Goal: Information Seeking & Learning: Compare options

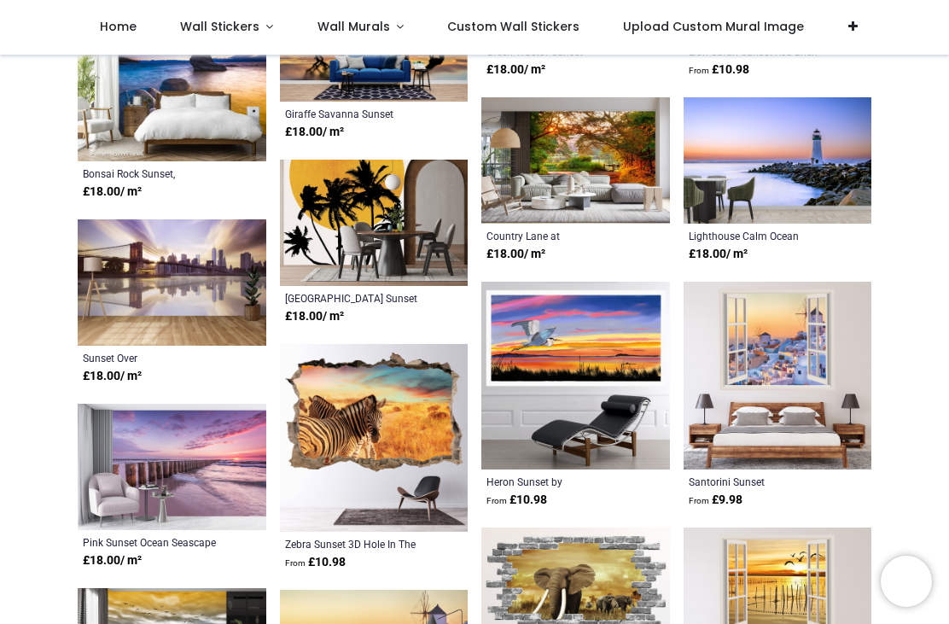
scroll to position [1818, 0]
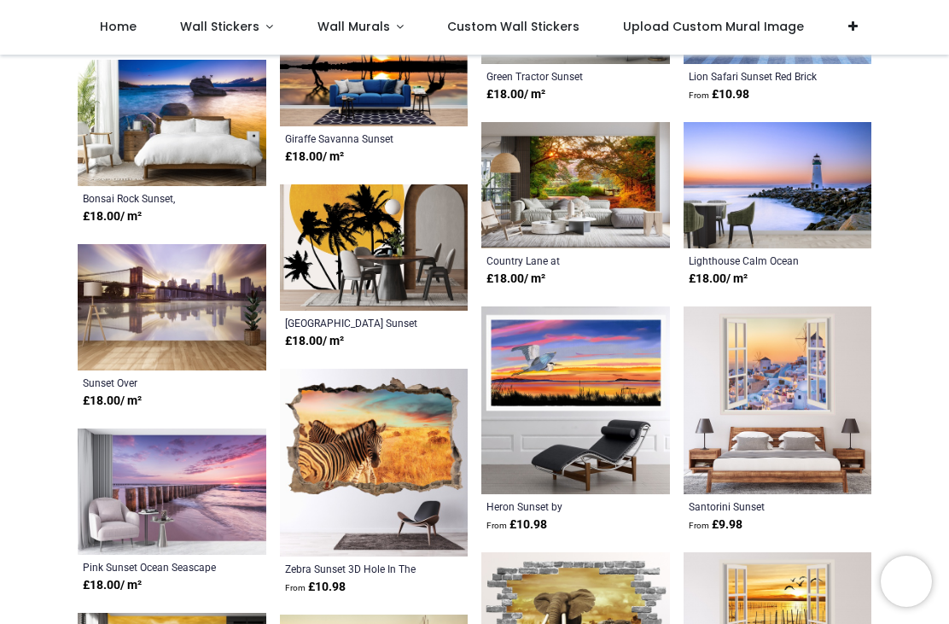
scroll to position [1797, 0]
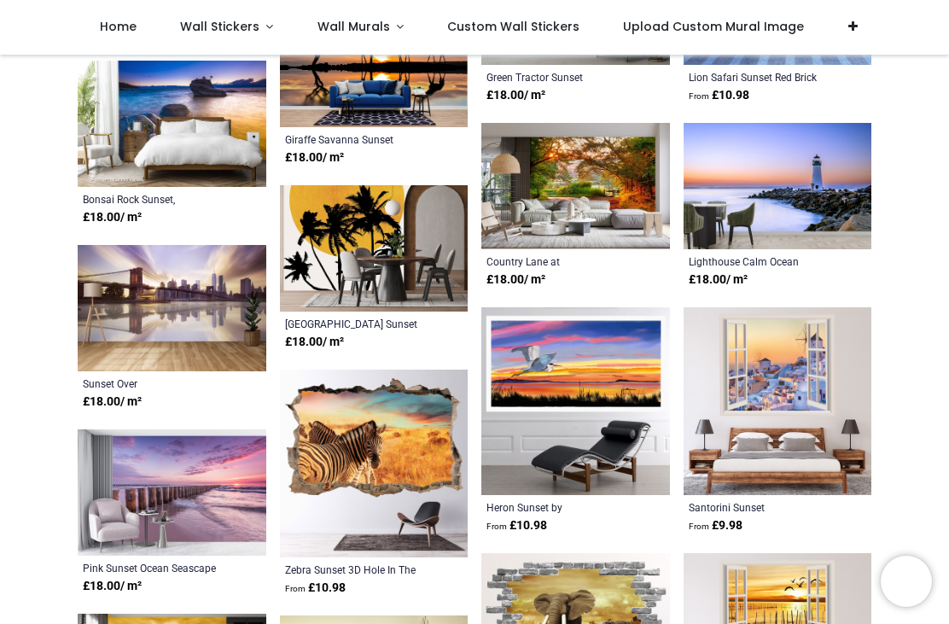
click at [122, 478] on img at bounding box center [172, 492] width 189 height 126
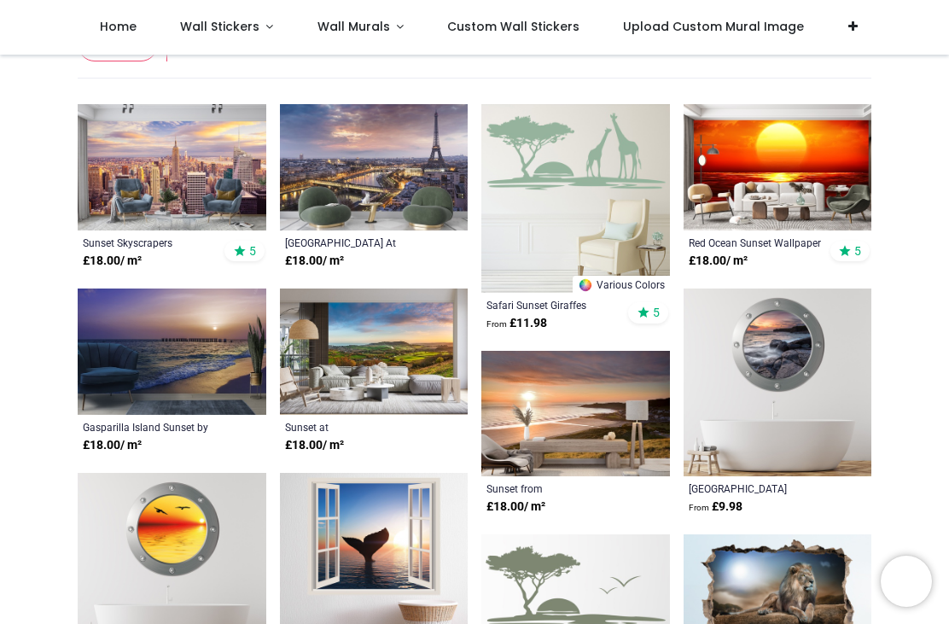
scroll to position [153, 0]
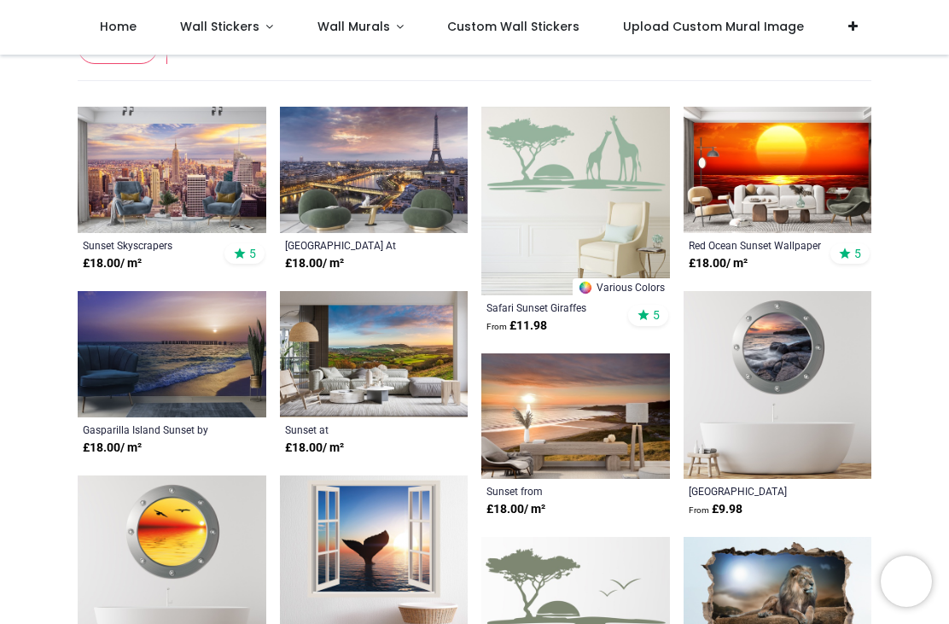
click at [161, 321] on img at bounding box center [172, 354] width 189 height 126
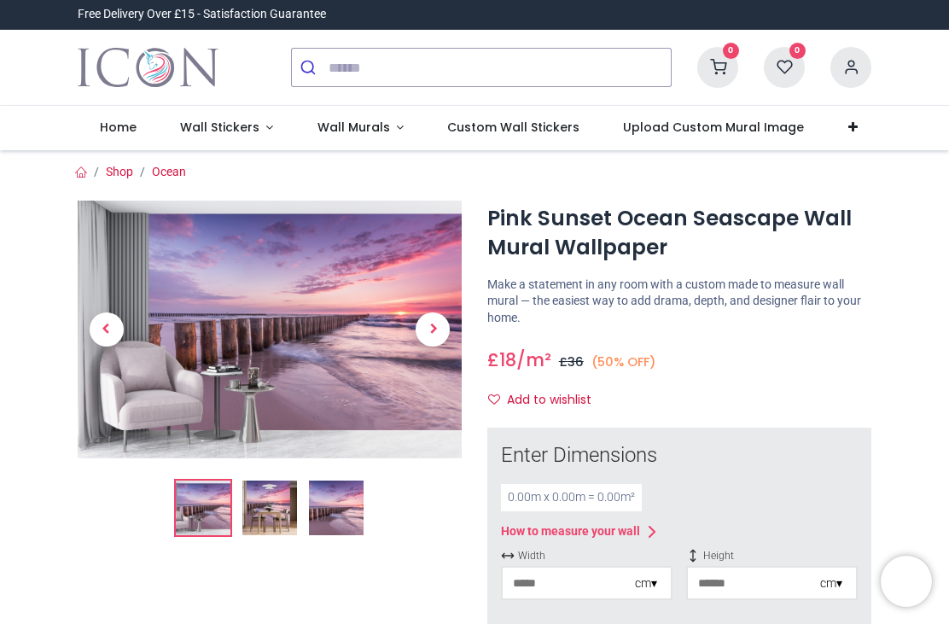
click at [338, 504] on img at bounding box center [336, 508] width 55 height 55
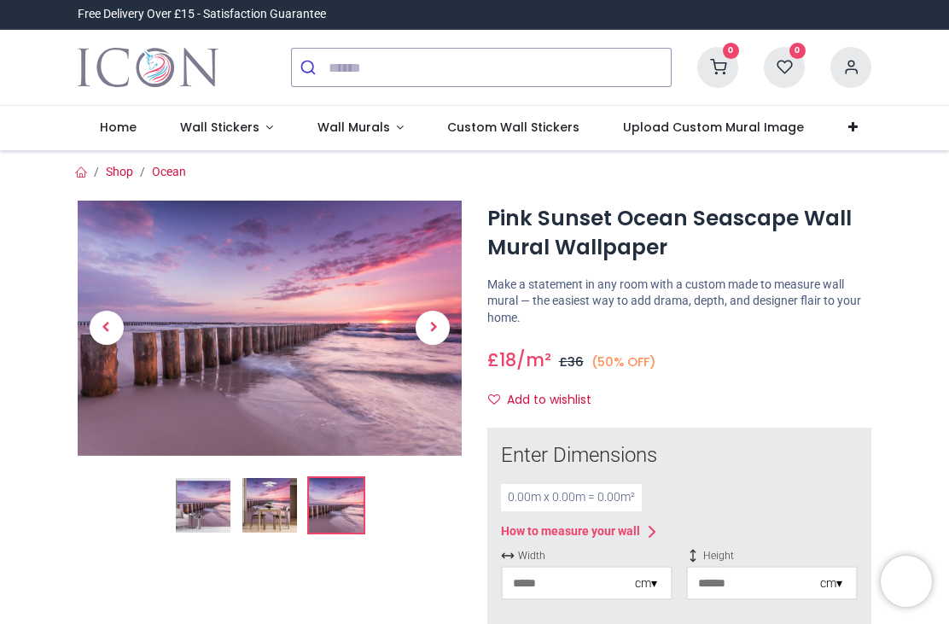
click at [184, 385] on img at bounding box center [270, 328] width 384 height 254
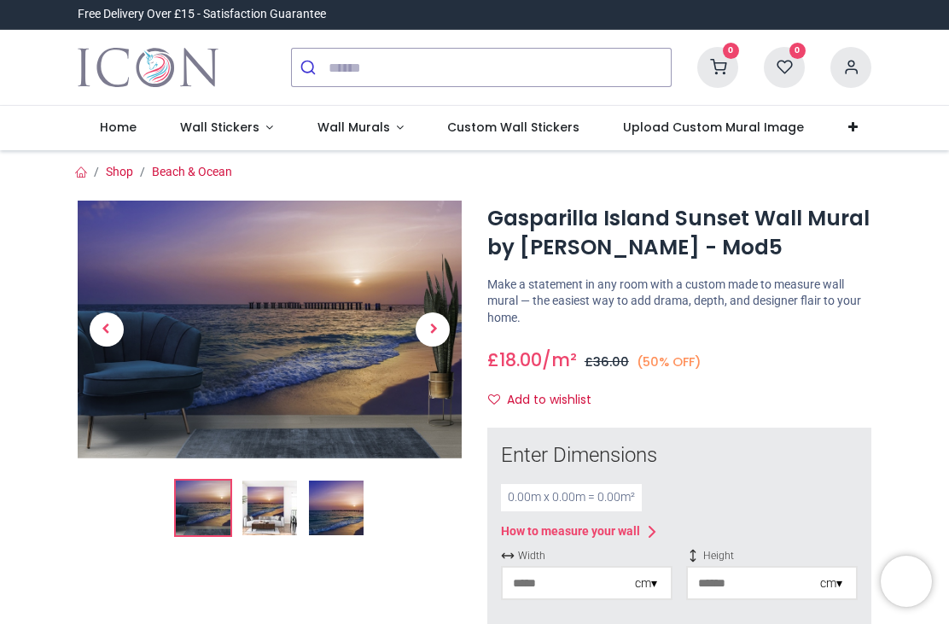
click at [341, 508] on img at bounding box center [336, 508] width 55 height 55
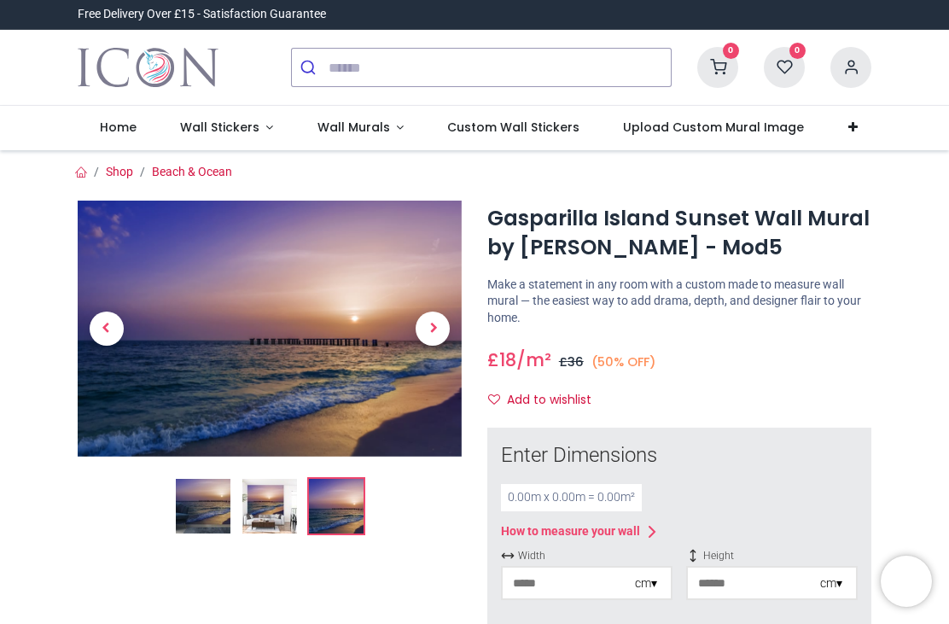
click at [179, 268] on img at bounding box center [270, 329] width 384 height 256
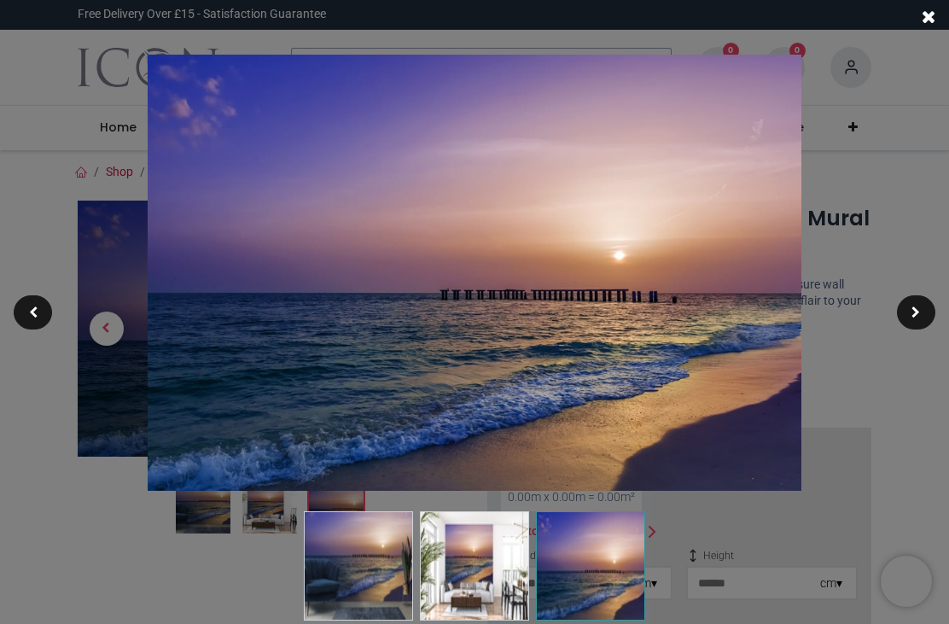
click at [891, 85] on div at bounding box center [474, 312] width 949 height 624
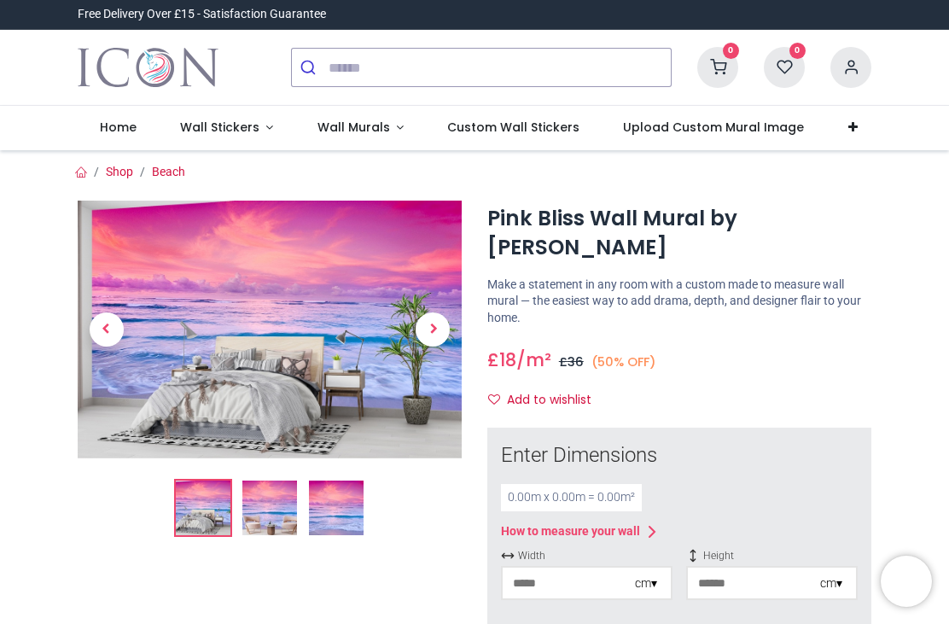
click at [348, 518] on img at bounding box center [336, 508] width 55 height 55
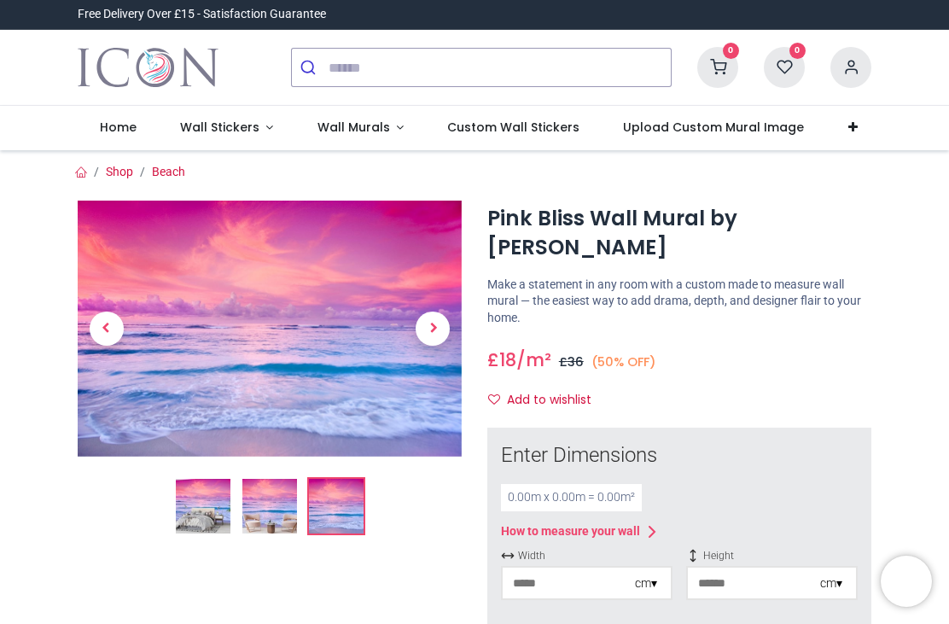
click at [272, 400] on img at bounding box center [270, 329] width 384 height 256
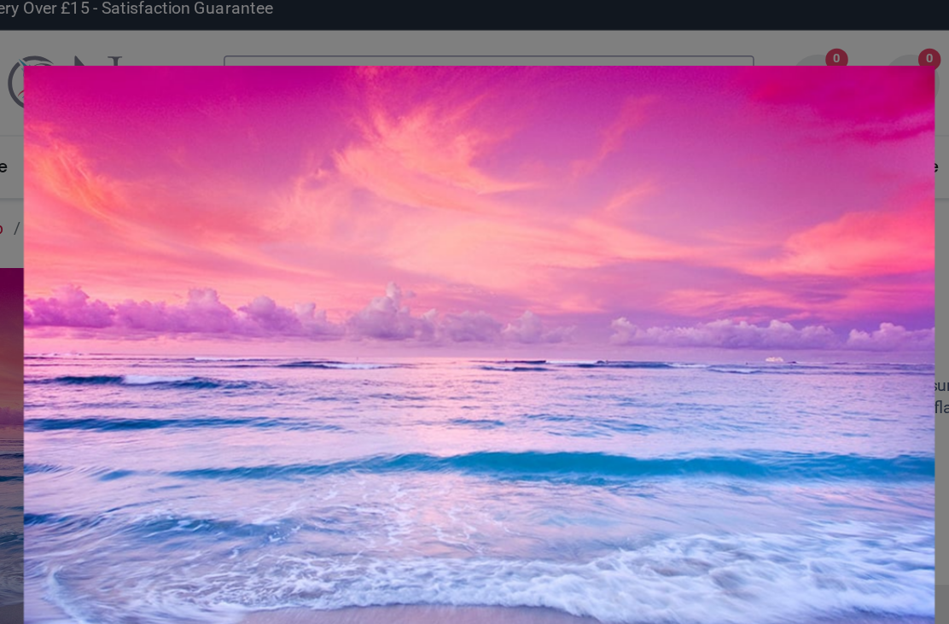
click at [26, 35] on div at bounding box center [474, 312] width 949 height 624
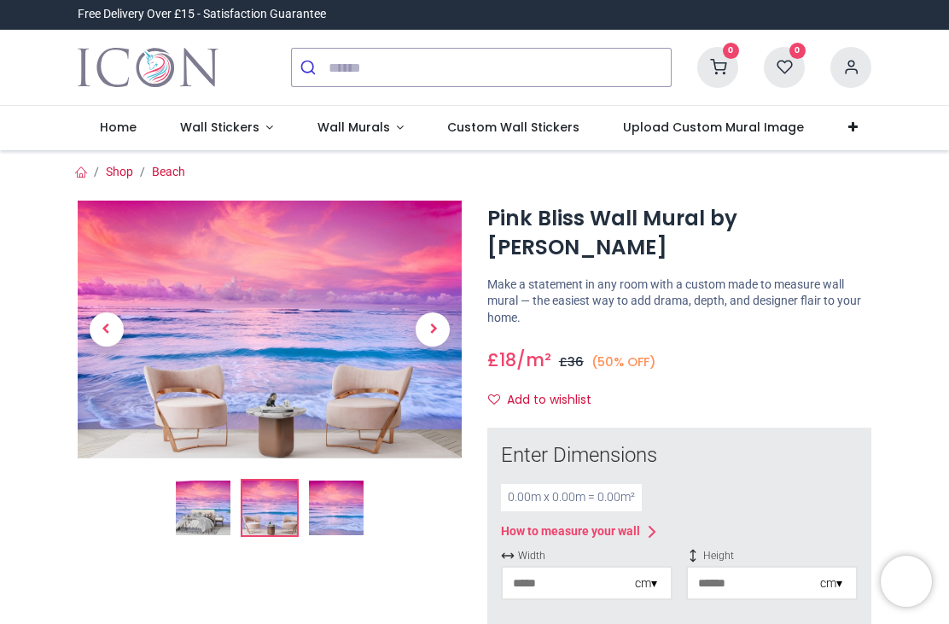
click at [336, 516] on img at bounding box center [336, 508] width 55 height 55
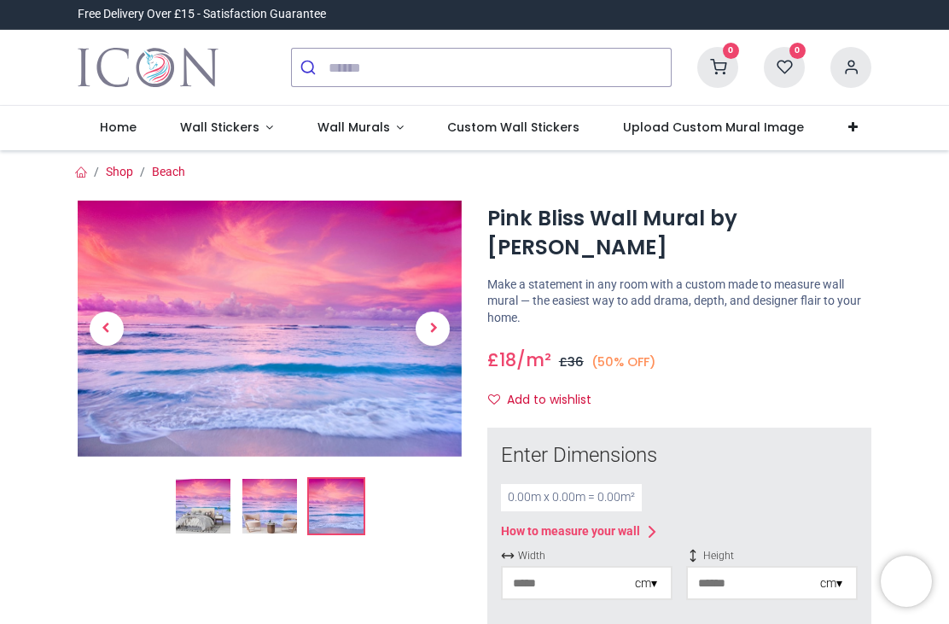
click at [212, 309] on img at bounding box center [270, 329] width 384 height 256
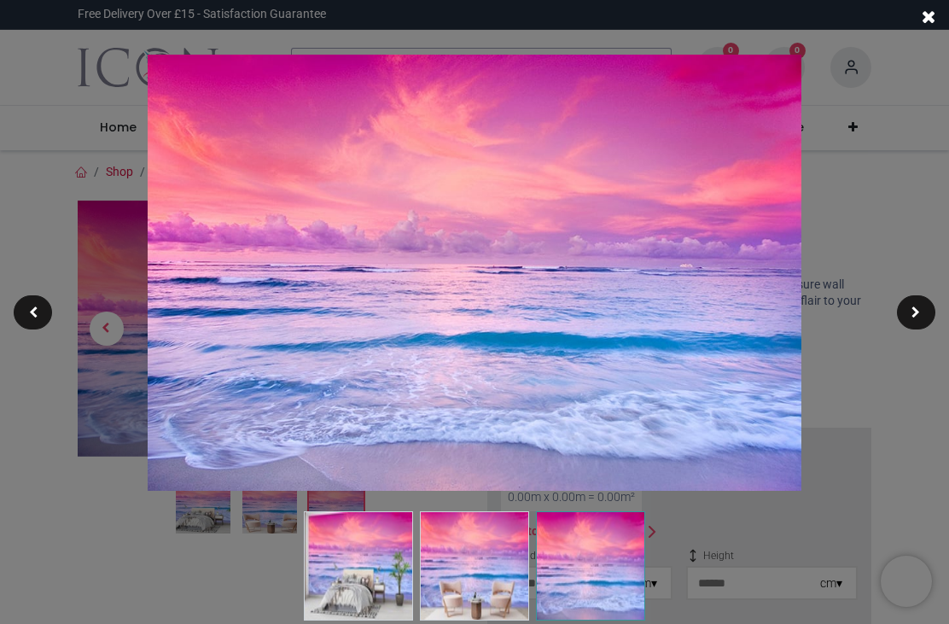
click at [935, 11] on span at bounding box center [929, 18] width 14 height 18
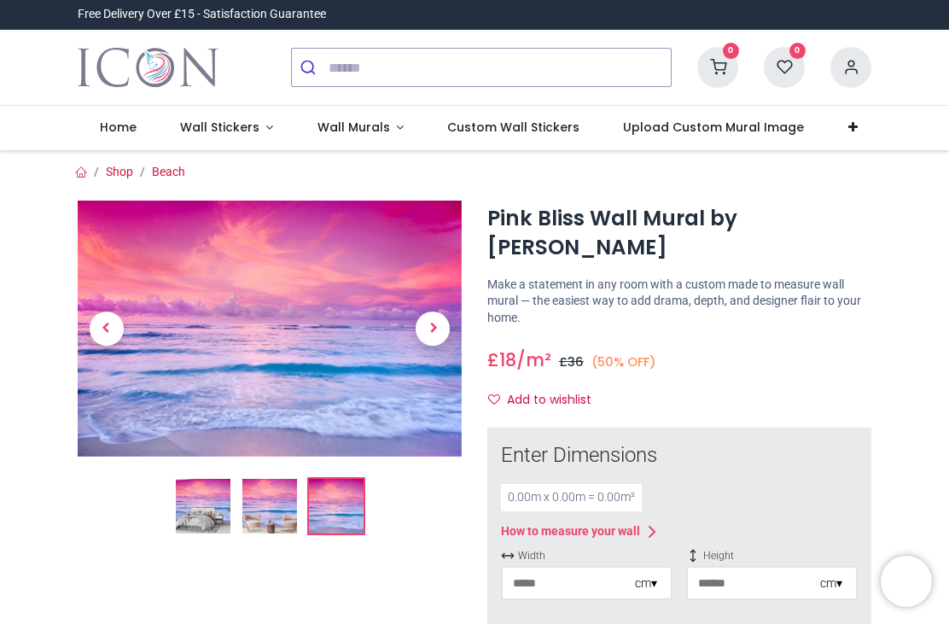
click at [109, 322] on span "Previous" at bounding box center [107, 329] width 34 height 34
